Goal: Information Seeking & Learning: Learn about a topic

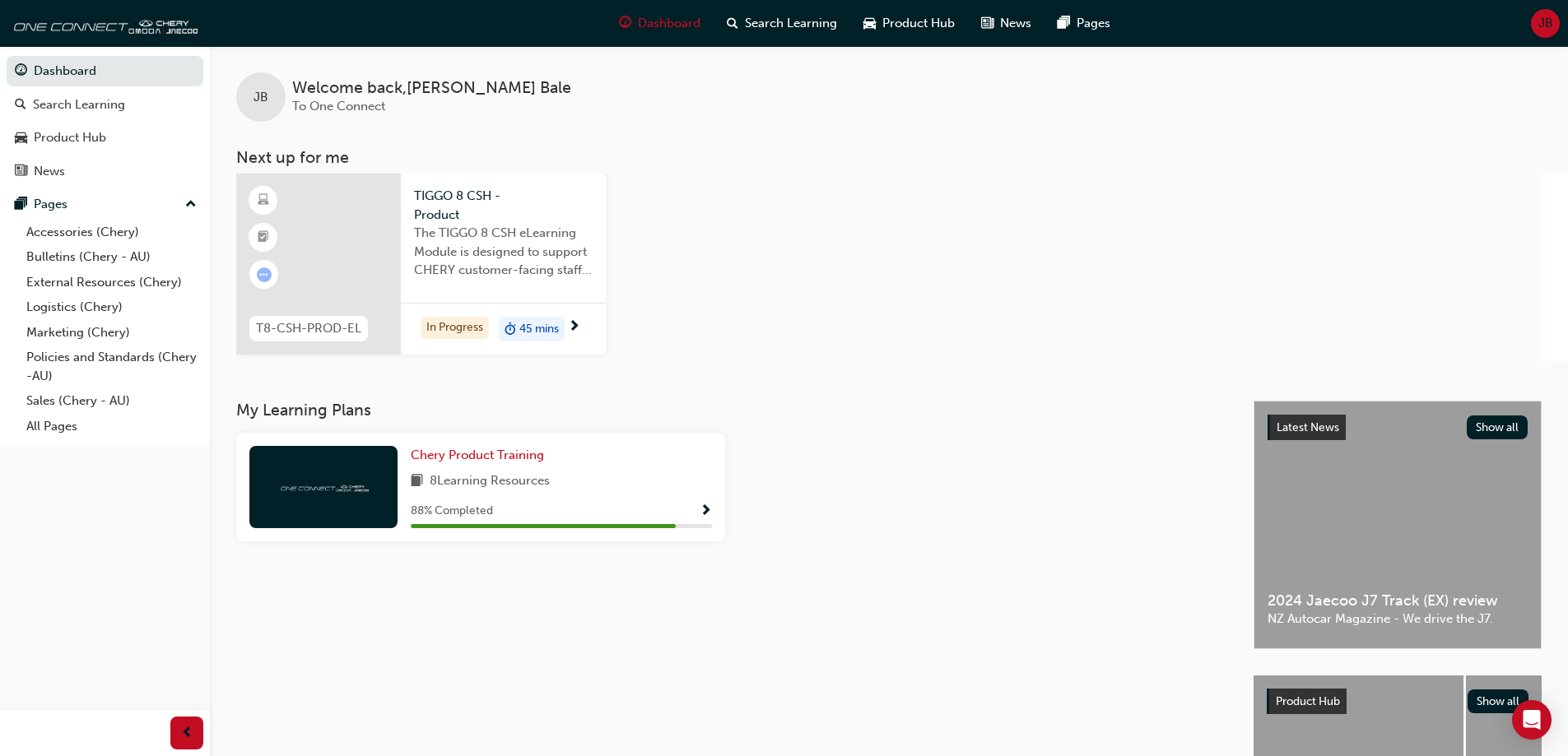
click at [380, 260] on div at bounding box center [318, 264] width 165 height 181
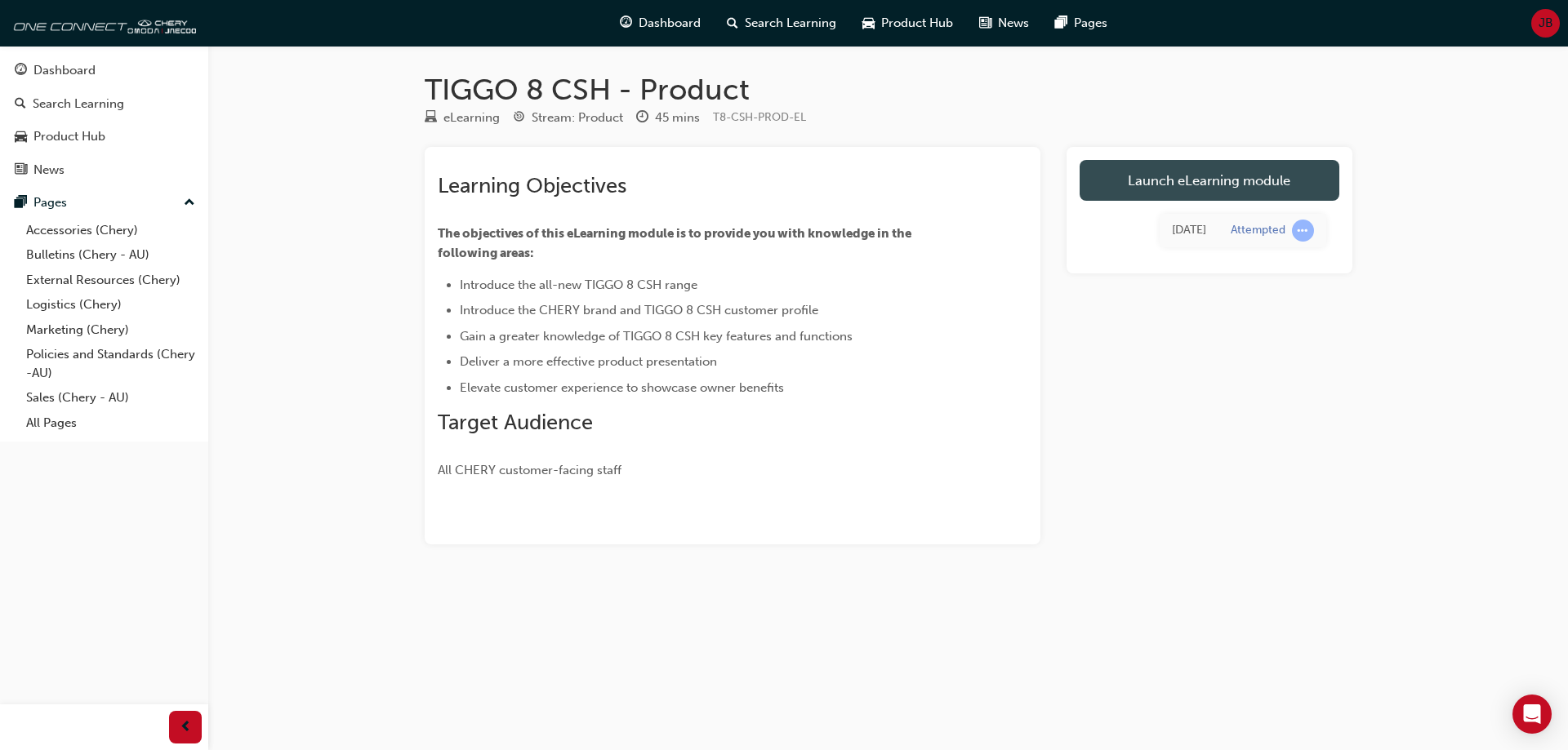
click at [1250, 170] on link "Launch eLearning module" at bounding box center [1210, 180] width 260 height 41
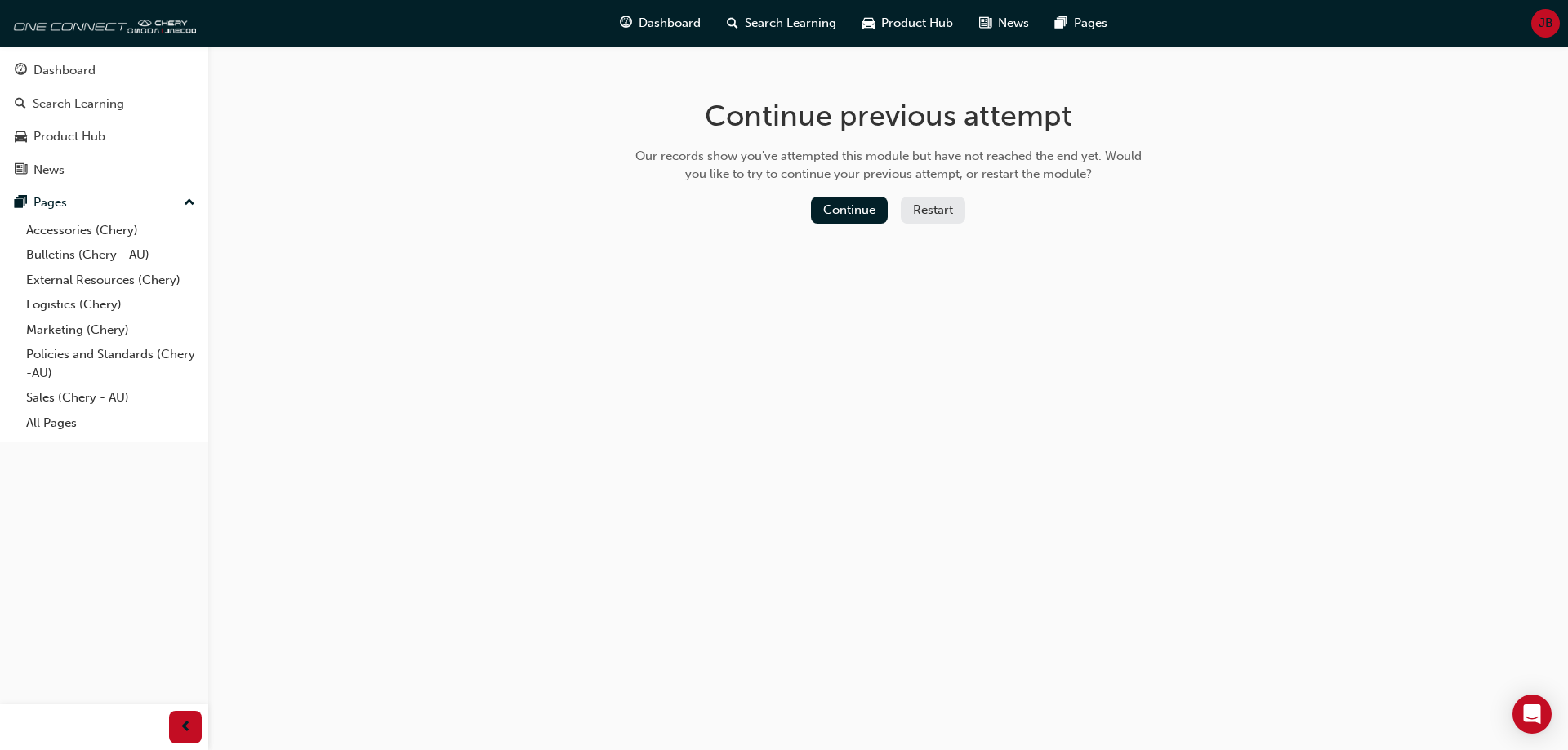
click at [945, 207] on button "Restart" at bounding box center [933, 209] width 65 height 27
